Goal: Information Seeking & Learning: Check status

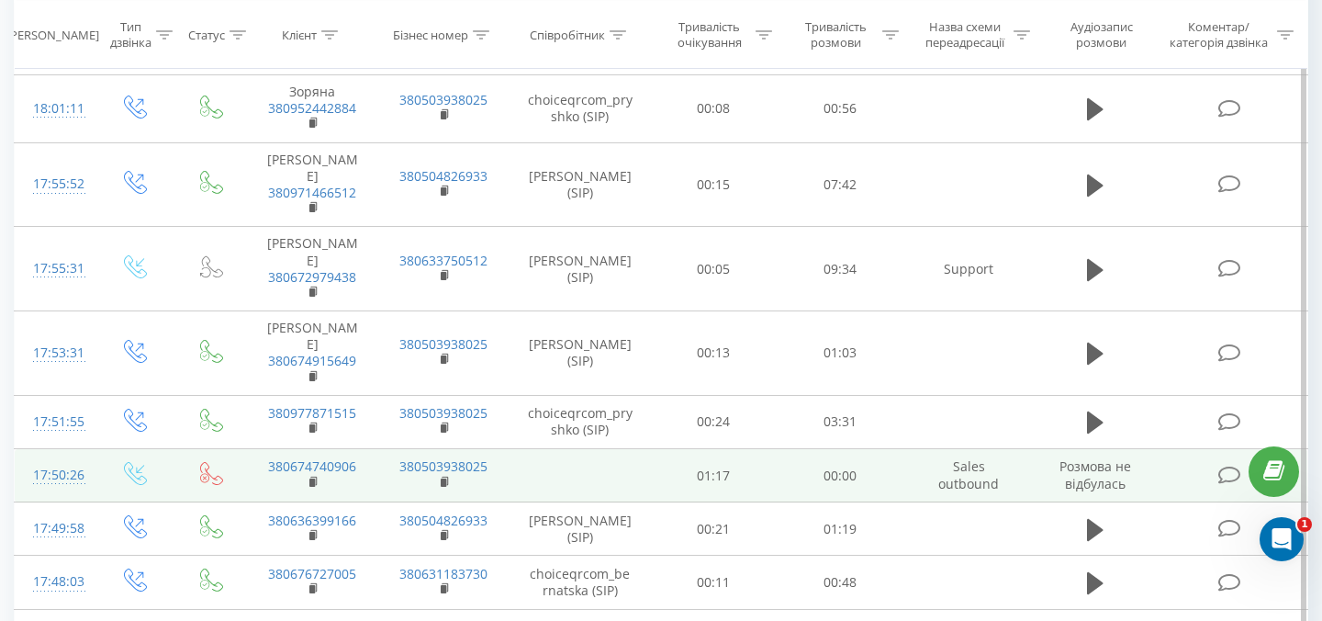
scroll to position [1431, 0]
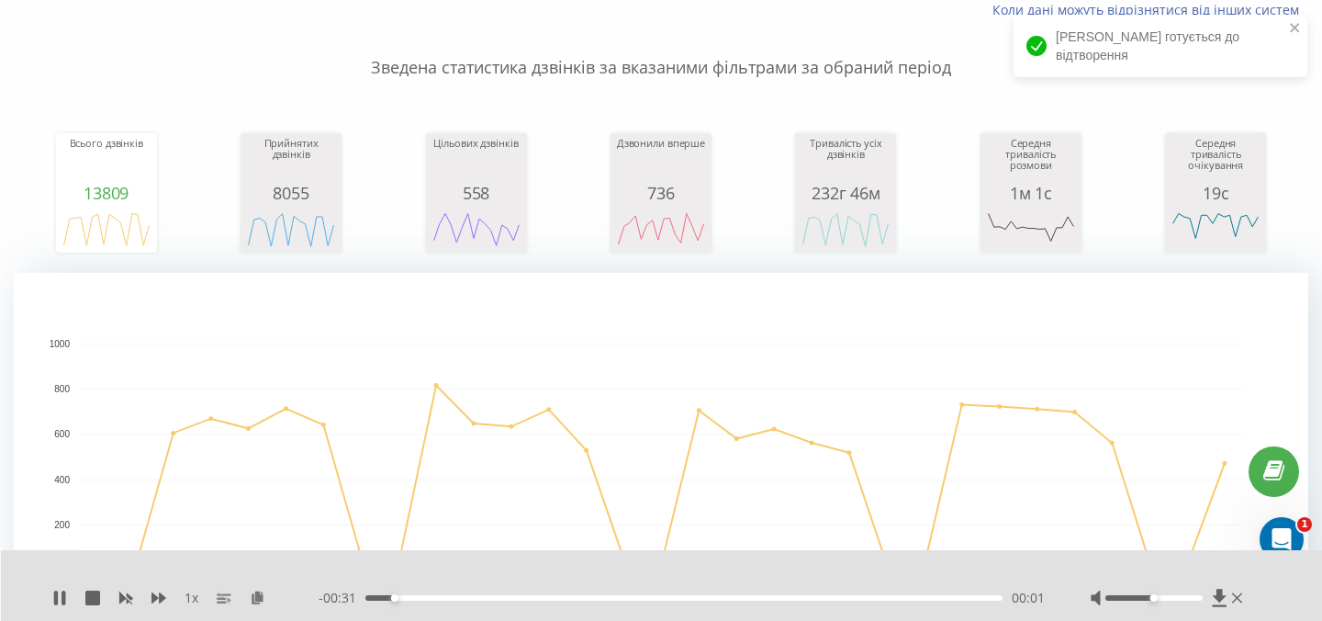
scroll to position [0, 0]
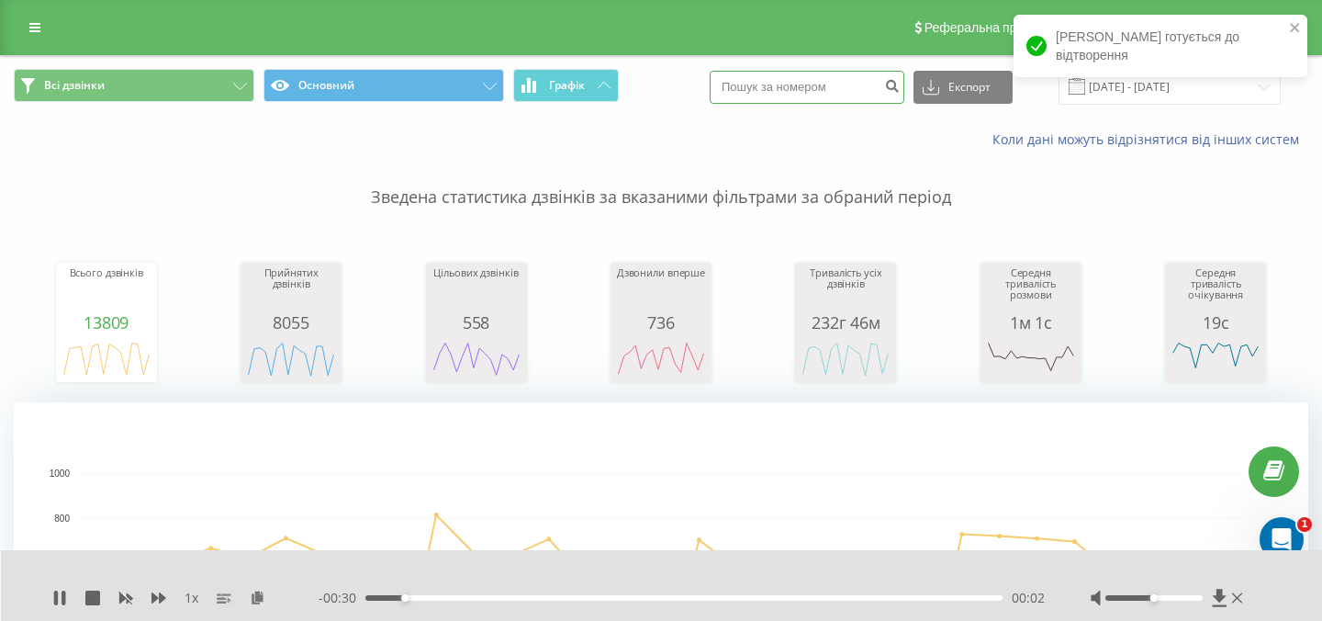
click at [835, 81] on input at bounding box center [807, 87] width 195 height 33
paste input "050 687 5758"
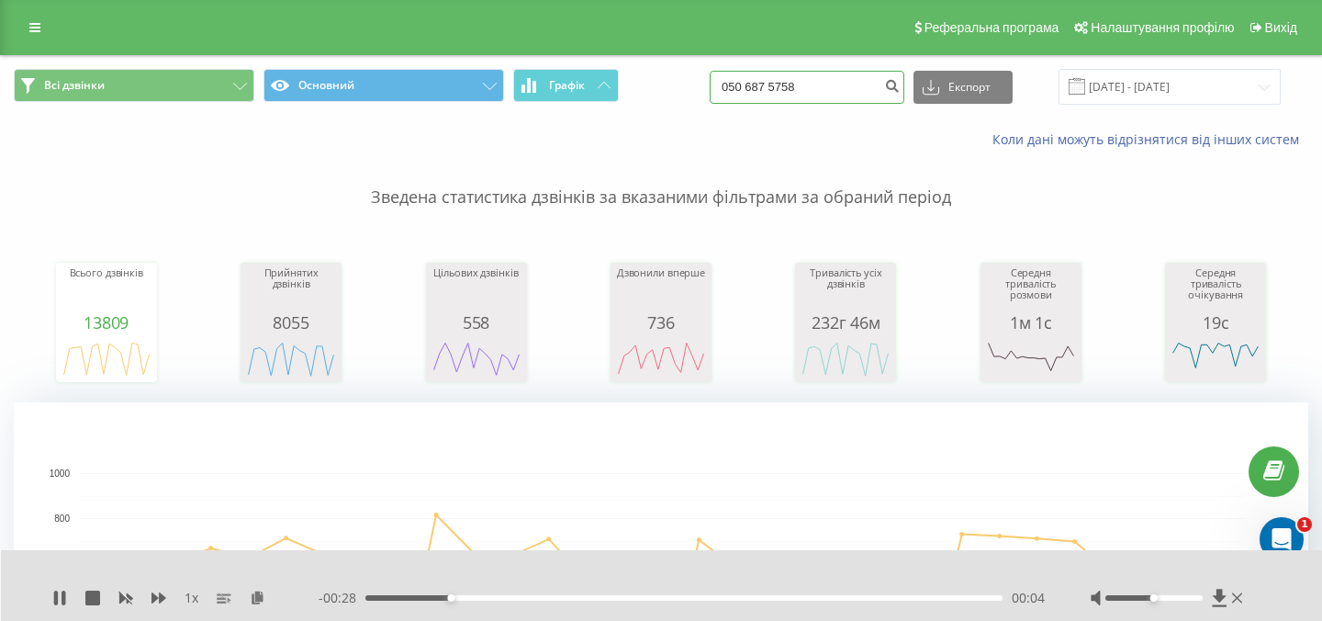
type input "050 687 5758"
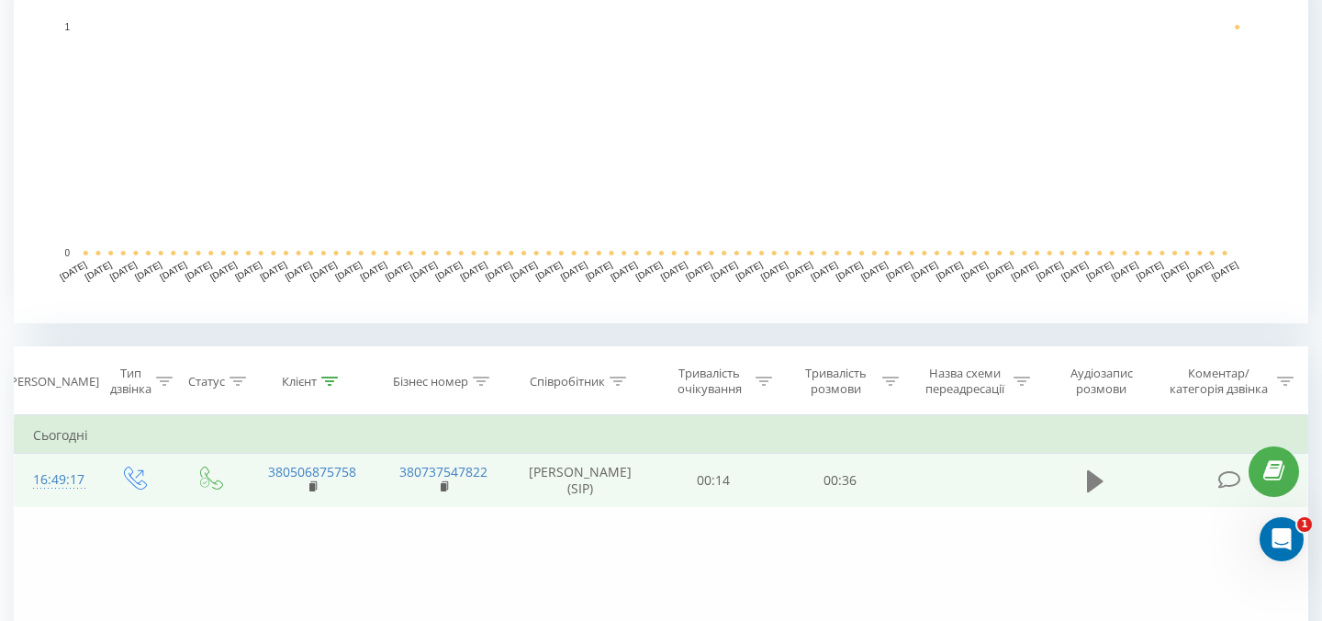
scroll to position [448, 0]
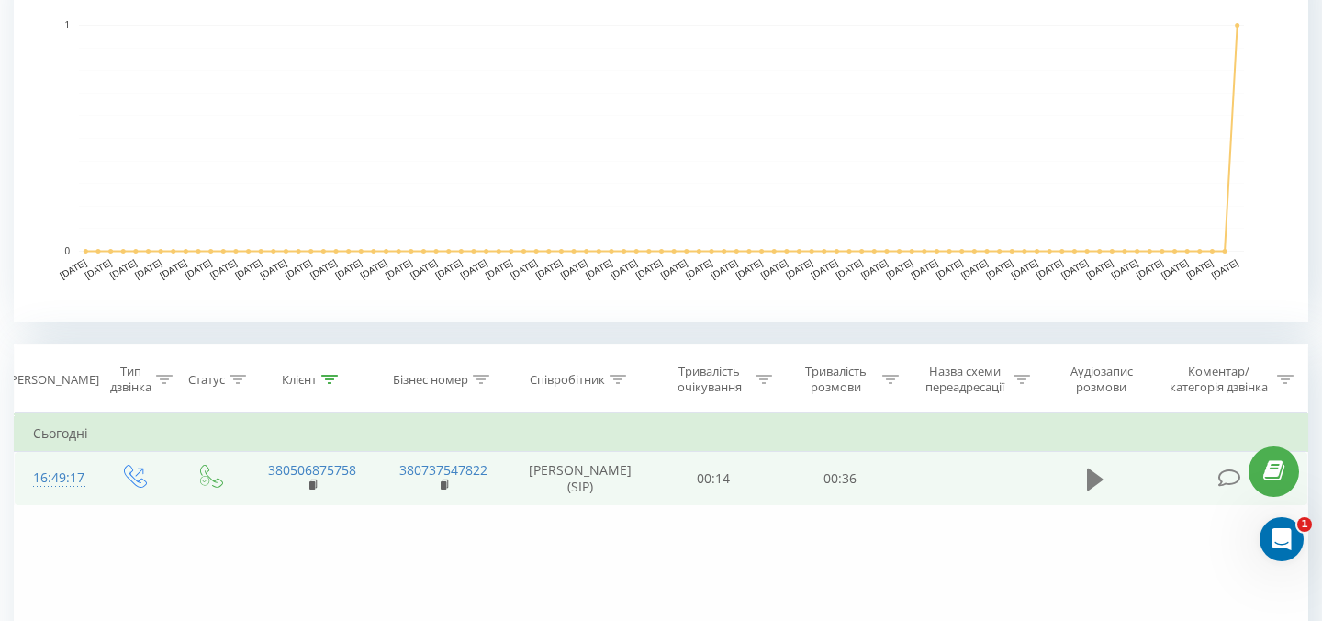
click at [1105, 489] on button at bounding box center [1096, 480] width 28 height 28
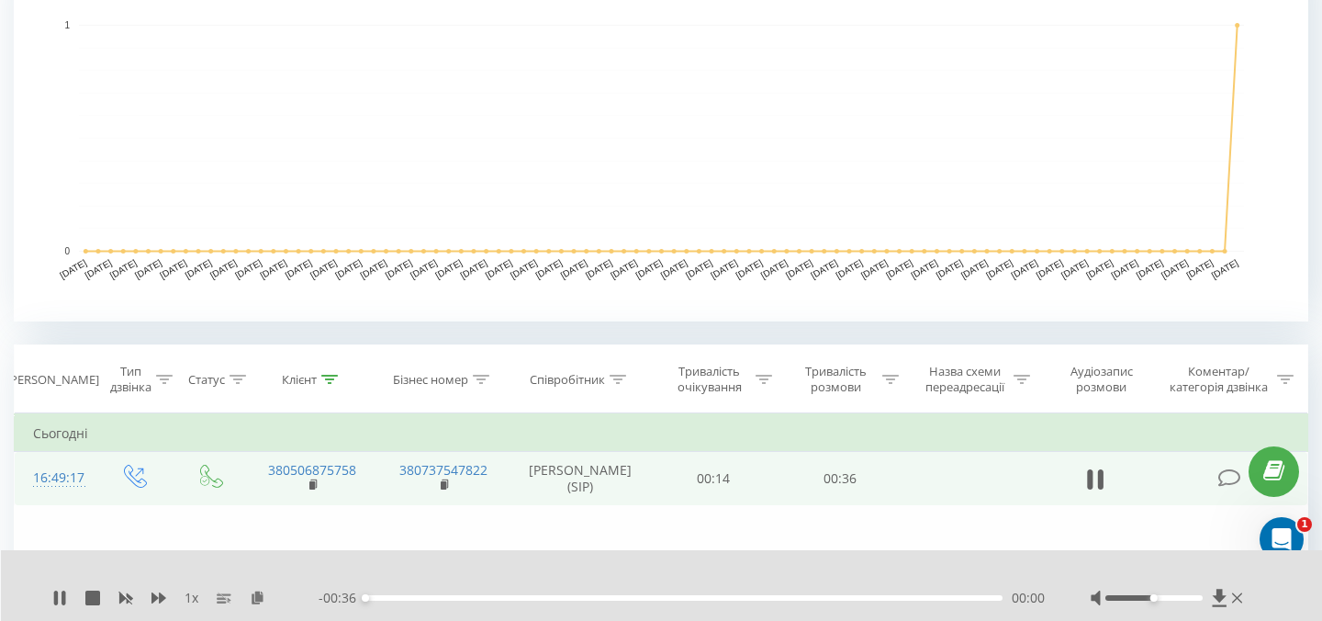
click at [899, 596] on div "00:00" at bounding box center [683, 598] width 637 height 6
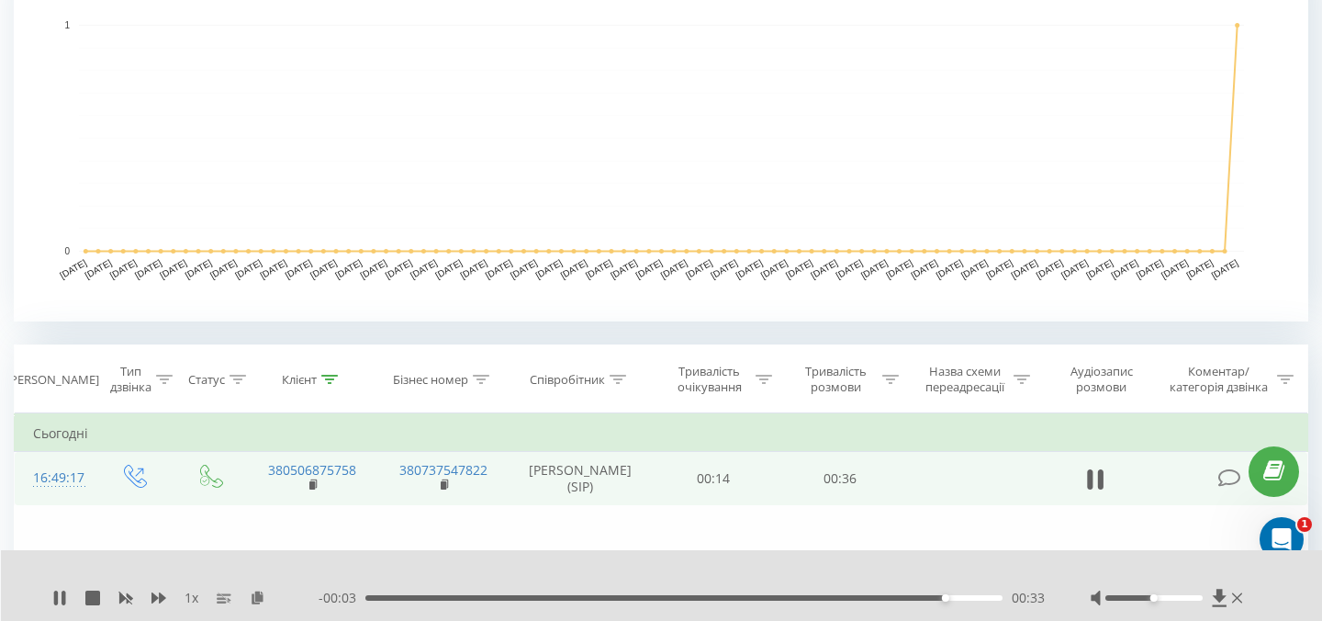
click at [744, 600] on div "00:33" at bounding box center [683, 598] width 637 height 6
click at [801, 595] on div "00:32" at bounding box center [683, 598] width 637 height 6
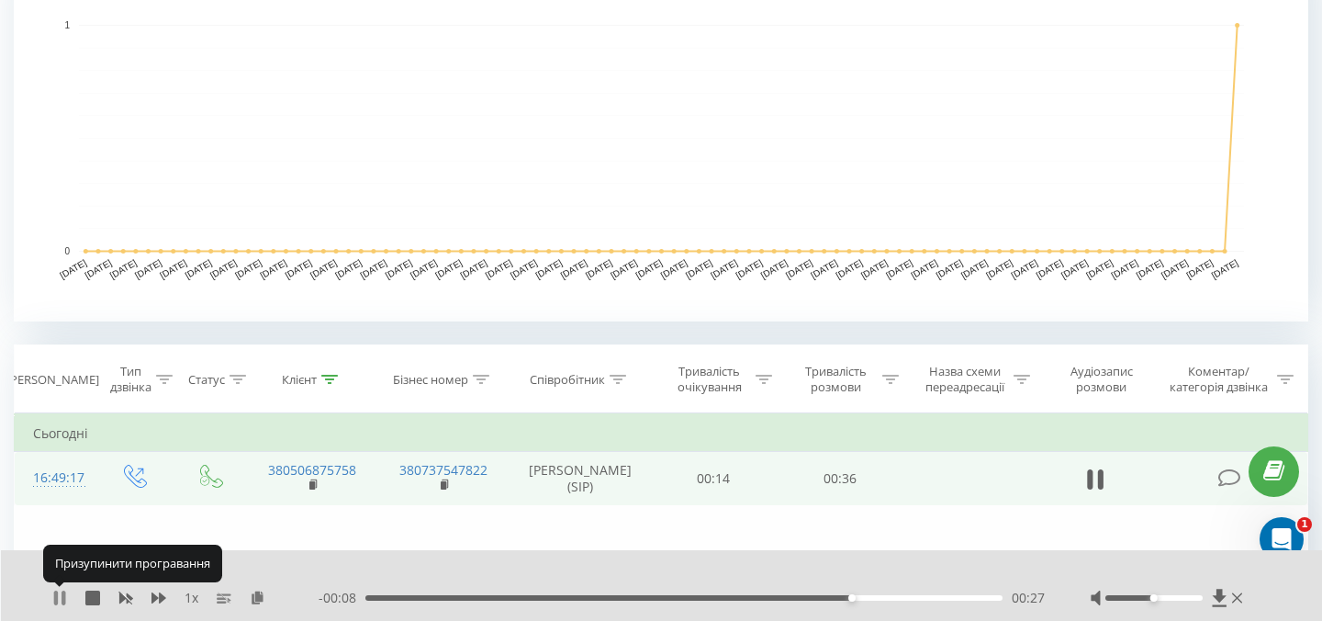
click at [62, 597] on icon at bounding box center [64, 597] width 4 height 15
click at [62, 597] on icon at bounding box center [59, 597] width 11 height 15
click at [62, 597] on icon at bounding box center [64, 597] width 4 height 15
click at [62, 597] on icon at bounding box center [59, 597] width 11 height 15
click at [62, 597] on icon at bounding box center [64, 597] width 4 height 15
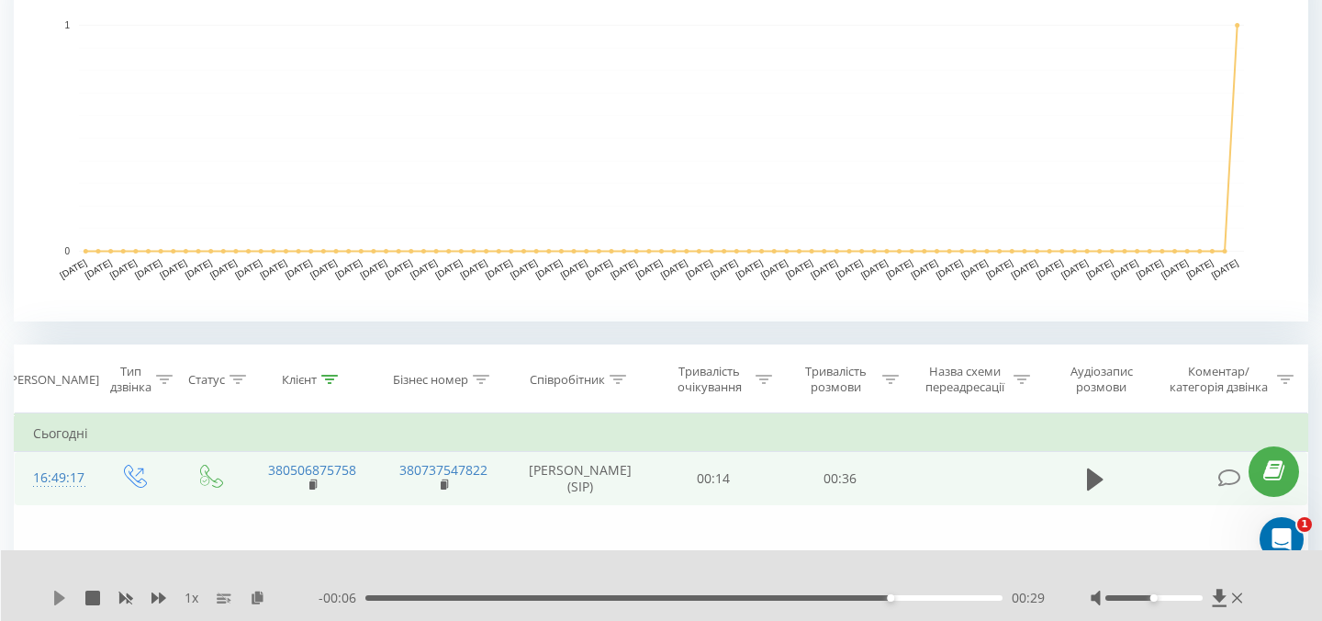
click at [57, 597] on icon at bounding box center [59, 597] width 11 height 15
click at [835, 592] on div "- 00:05 00:31 00:31" at bounding box center [682, 598] width 726 height 18
click at [833, 595] on div "00:32" at bounding box center [683, 598] width 637 height 6
click at [188, 599] on span "1 x" at bounding box center [192, 598] width 14 height 18
click at [53, 604] on icon at bounding box center [59, 597] width 15 height 15
